Goal: Task Accomplishment & Management: Manage account settings

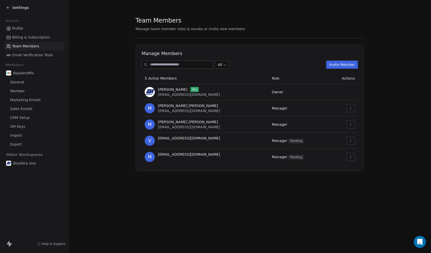
click at [9, 8] on icon at bounding box center [8, 8] width 4 height 4
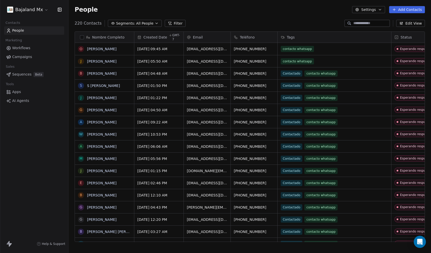
scroll to position [219, 359]
click at [381, 10] on icon "button" at bounding box center [380, 9] width 2 height 1
click at [368, 48] on div "Export" at bounding box center [368, 45] width 24 height 8
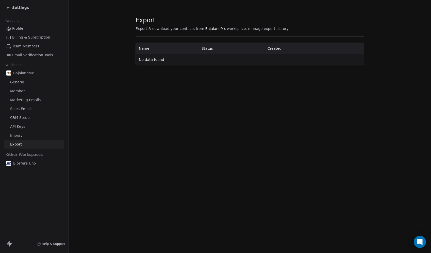
click at [9, 8] on icon at bounding box center [8, 8] width 2 height 0
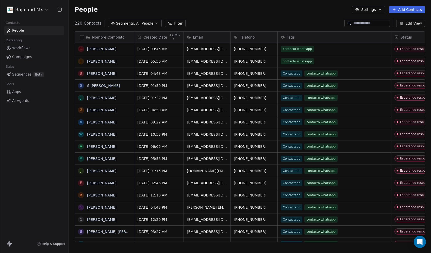
scroll to position [219, 359]
click at [83, 38] on button "button" at bounding box center [82, 37] width 4 height 4
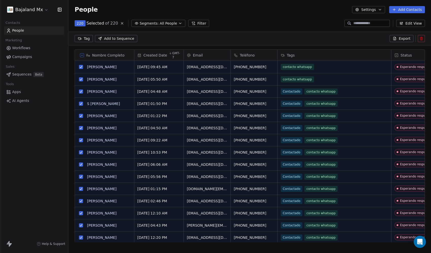
scroll to position [201, 359]
click at [409, 40] on span "Export" at bounding box center [405, 38] width 12 height 5
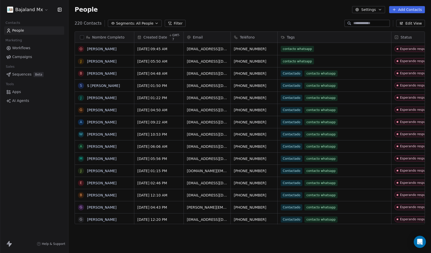
scroll to position [219, 359]
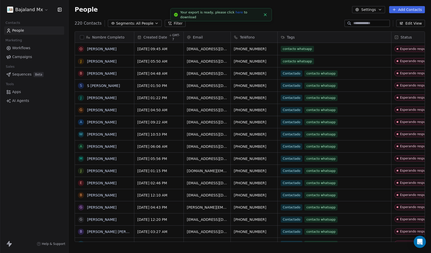
click at [237, 14] on link "here" at bounding box center [239, 12] width 7 height 4
click at [252, 16] on div "People Settings Add Contacts" at bounding box center [250, 9] width 362 height 19
click at [82, 38] on button "button" at bounding box center [82, 37] width 4 height 4
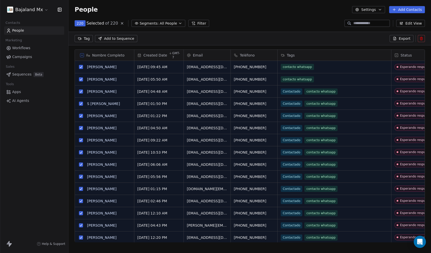
scroll to position [201, 359]
click at [122, 23] on icon at bounding box center [122, 23] width 4 height 4
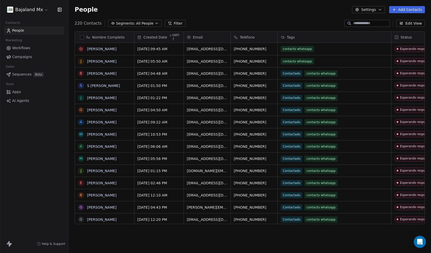
scroll to position [219, 359]
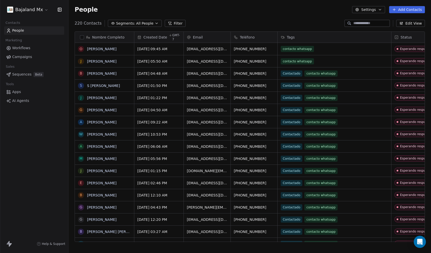
click at [120, 11] on div "People Settings Add Contacts" at bounding box center [250, 9] width 350 height 7
click at [44, 10] on html "Bajaland Mx Contacts People Marketing Workflows Campaigns Sales Sequences Beta …" at bounding box center [215, 126] width 431 height 253
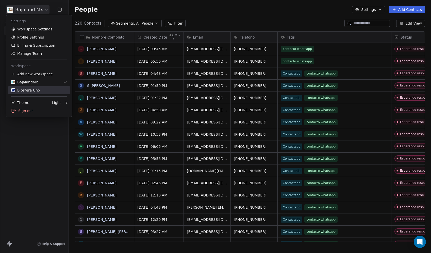
click at [43, 93] on link "Biosfera Uno" at bounding box center [39, 90] width 62 height 8
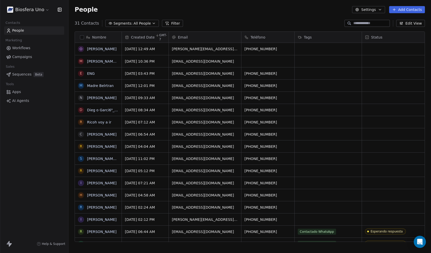
scroll to position [219, 359]
click at [36, 7] on html "Biosfera Uno Contacts People Marketing Workflows Campaigns Sales Sequences Beta…" at bounding box center [215, 126] width 431 height 253
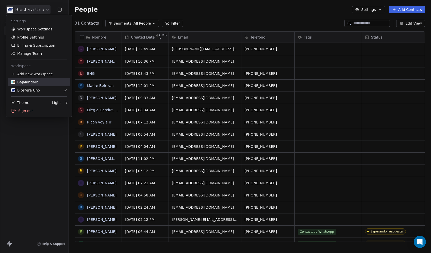
click at [35, 82] on div "BajalandMx" at bounding box center [24, 82] width 27 height 5
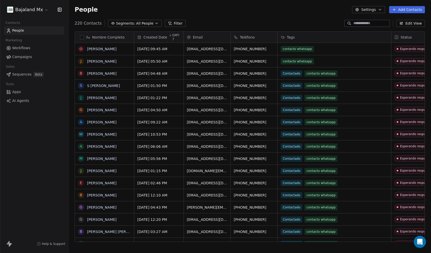
scroll to position [219, 359]
click at [84, 37] on div "Nombre Completo" at bounding box center [104, 37] width 52 height 5
click at [83, 38] on html "Bajaland Mx Contacts People Marketing Workflows Campaigns Sales Sequences Beta …" at bounding box center [215, 126] width 431 height 253
click at [83, 38] on button "button" at bounding box center [82, 37] width 4 height 4
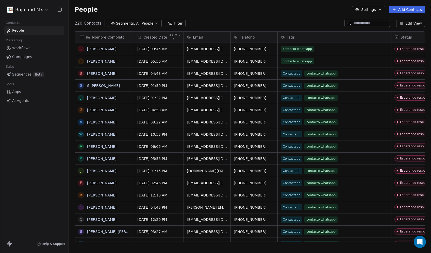
scroll to position [201, 359]
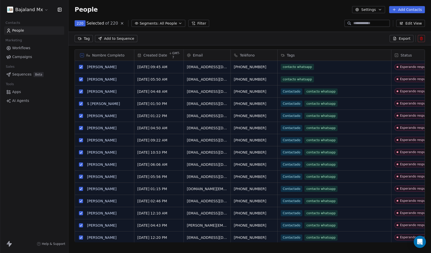
click at [120, 23] on icon at bounding box center [122, 23] width 4 height 4
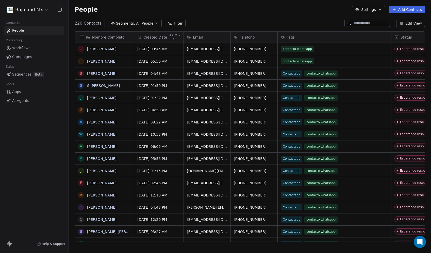
scroll to position [219, 359]
click at [381, 10] on icon "button" at bounding box center [380, 9] width 2 height 1
click at [369, 45] on span "Export" at bounding box center [371, 44] width 12 height 5
click at [382, 10] on icon "button" at bounding box center [380, 10] width 4 height 4
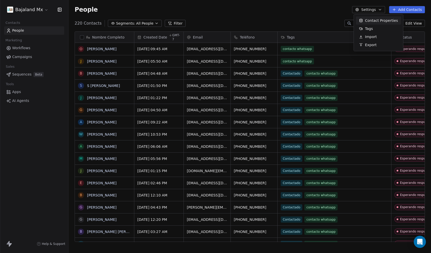
click at [30, 10] on html "Bajaland Mx Contacts People Marketing Workflows Campaigns Sales Sequences Beta …" at bounding box center [215, 126] width 431 height 253
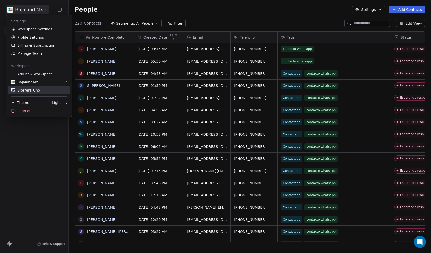
click at [31, 89] on div "Biosfera Uno" at bounding box center [25, 90] width 29 height 5
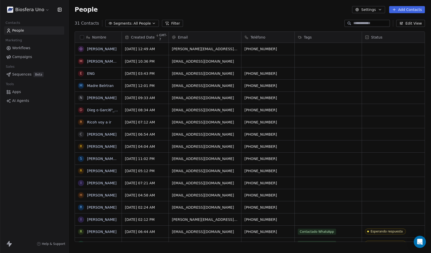
click at [34, 11] on html "Biosfera Uno Contacts People Marketing Workflows Campaigns Sales Sequences Beta…" at bounding box center [215, 126] width 431 height 253
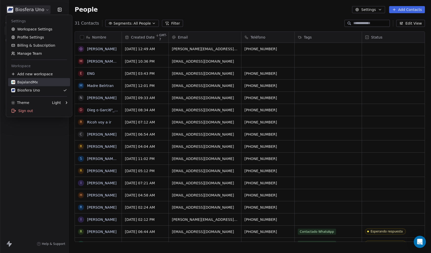
click at [38, 84] on div "BajalandMx" at bounding box center [39, 82] width 56 height 5
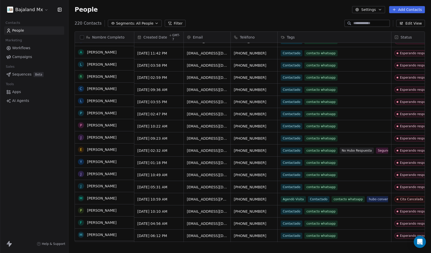
scroll to position [228, 0]
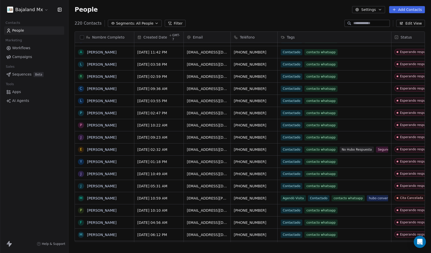
click at [22, 11] on html "Bajaland Mx Contacts People Marketing Workflows Campaigns Sales Sequences Beta …" at bounding box center [215, 126] width 431 height 253
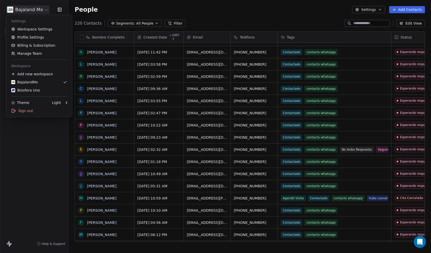
scroll to position [0, 0]
click at [31, 89] on div "Biosfera Uno" at bounding box center [25, 90] width 29 height 5
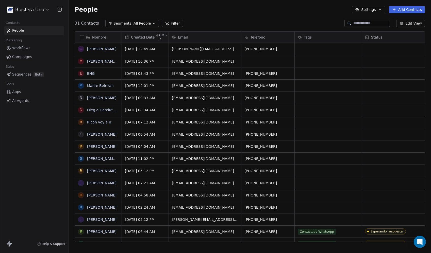
click at [42, 10] on html "Biosfera Uno Contacts People Marketing Workflows Campaigns Sales Sequences Beta…" at bounding box center [215, 126] width 431 height 253
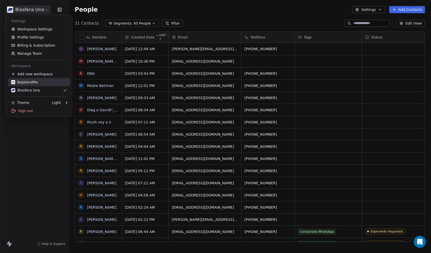
click at [30, 82] on div "BajalandMx" at bounding box center [24, 82] width 27 height 5
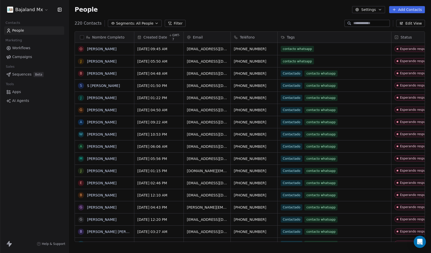
click at [27, 12] on html "Bajaland Mx Contacts People Marketing Workflows Campaigns Sales Sequences Beta …" at bounding box center [215, 126] width 431 height 253
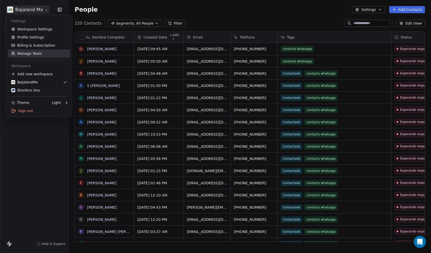
click at [25, 52] on link "Manage Team" at bounding box center [39, 53] width 62 height 8
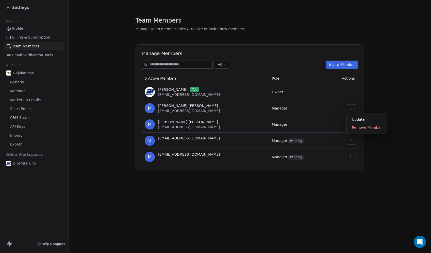
click at [350, 107] on icon "button" at bounding box center [351, 108] width 4 height 4
click at [354, 118] on div "Update" at bounding box center [367, 119] width 36 height 8
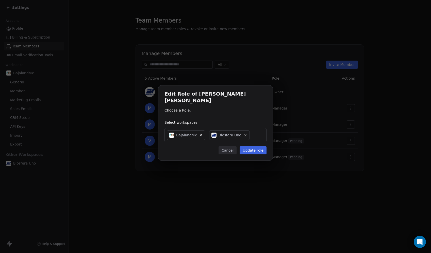
click at [233, 152] on button "Cancel" at bounding box center [228, 150] width 18 height 8
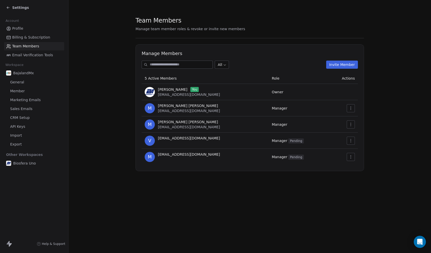
click at [35, 119] on link "CRM Setup" at bounding box center [34, 118] width 60 height 8
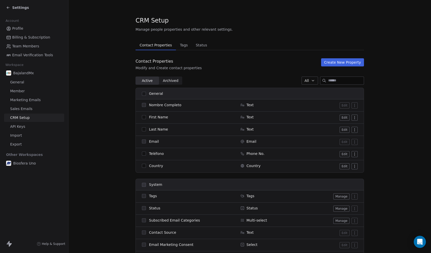
click at [25, 30] on link "Profile" at bounding box center [34, 28] width 60 height 8
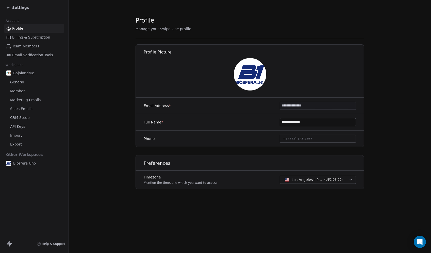
click at [15, 8] on span "Settings" at bounding box center [20, 7] width 17 height 5
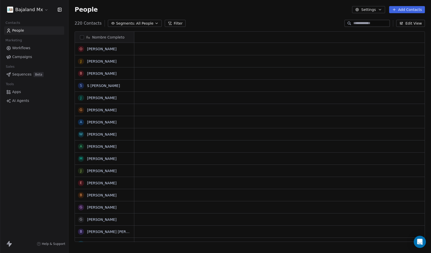
scroll to position [219, 359]
